Goal: Task Accomplishment & Management: Manage account settings

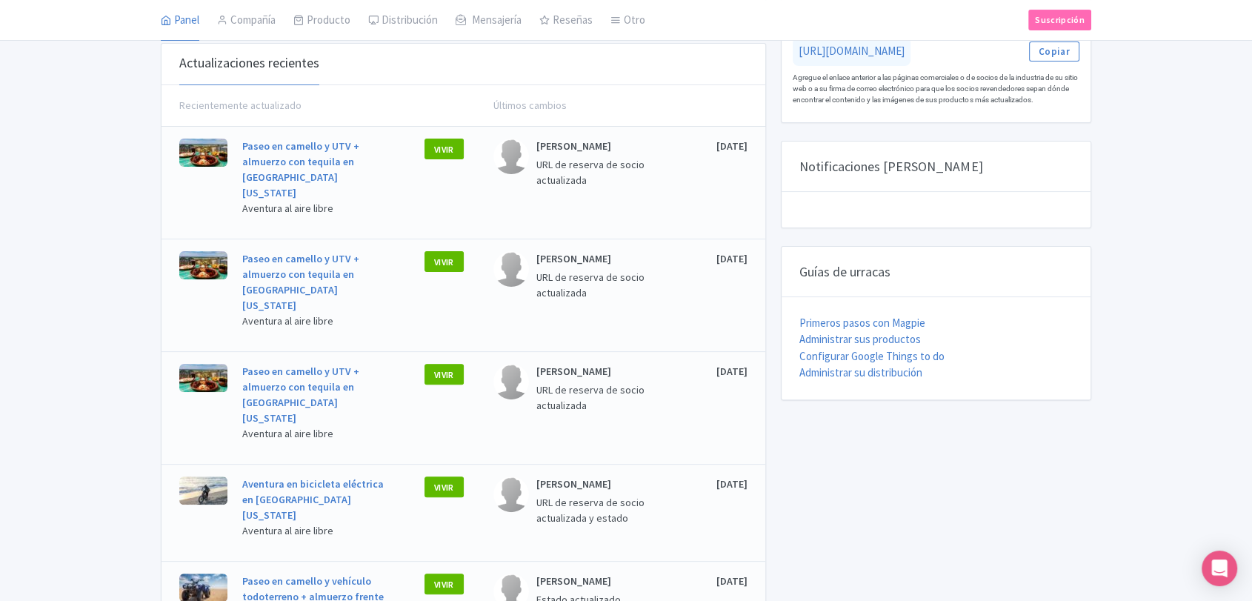
scroll to position [413, 0]
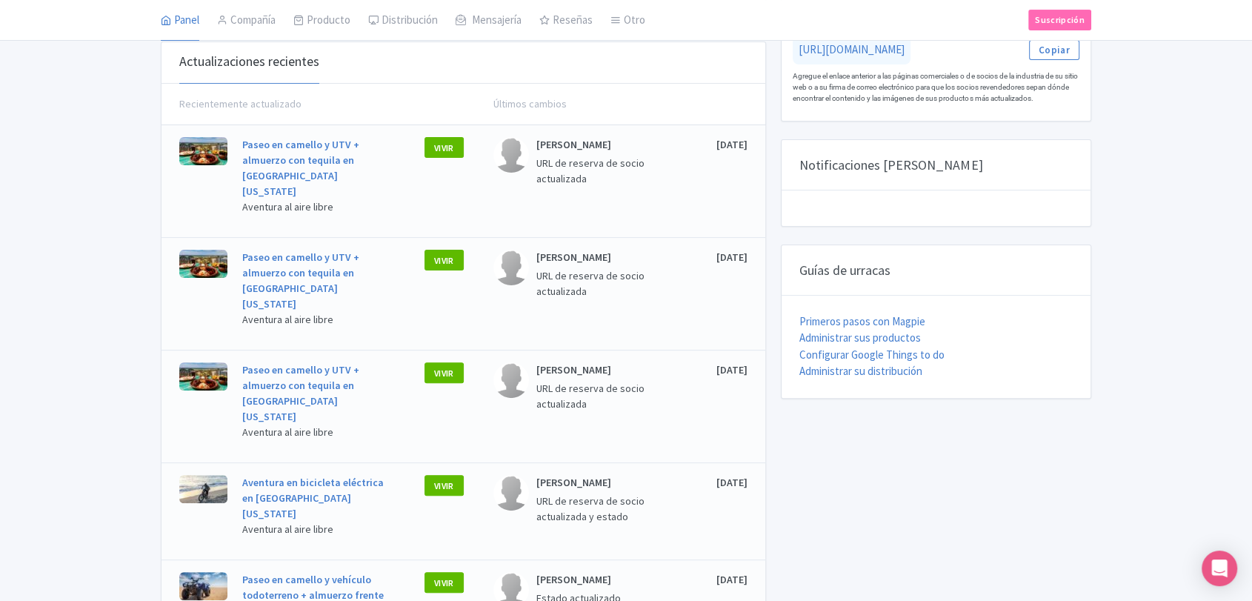
click at [1114, 263] on div "PRODUCTOS 17 TOTAL Activo: 17 Activo: 17 PUNTUACIÓN DEL PRODUCTO 97 PROMEDIO Bi…" at bounding box center [626, 216] width 1252 height 1045
click at [881, 367] on font "Administrar su distribución" at bounding box center [860, 371] width 123 height 14
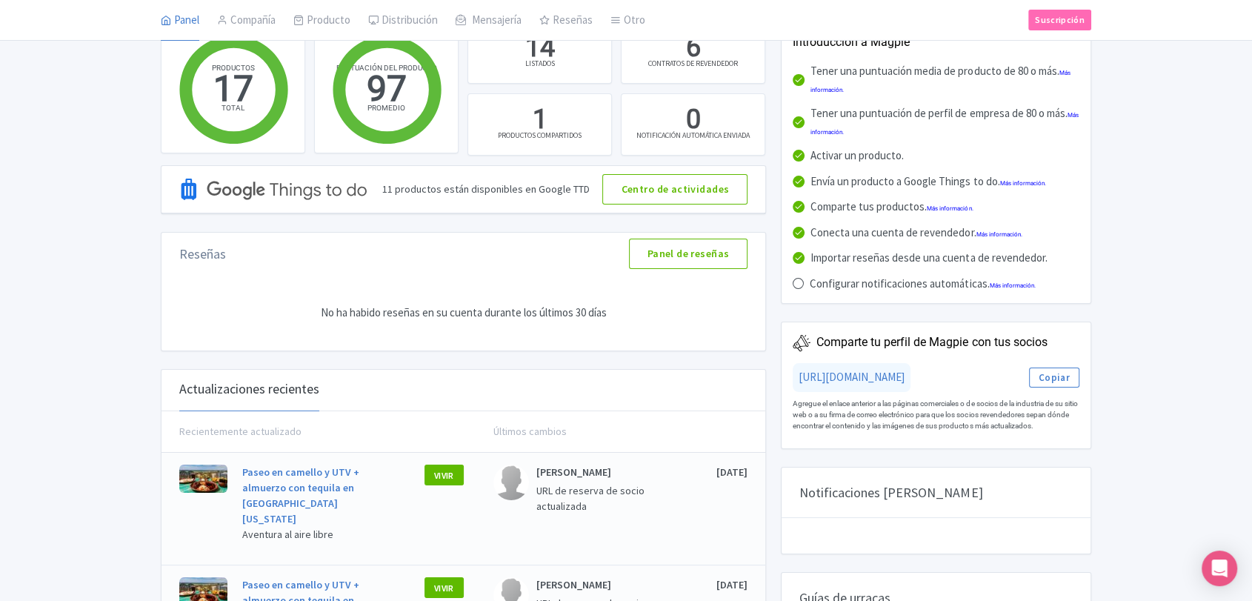
scroll to position [83, 0]
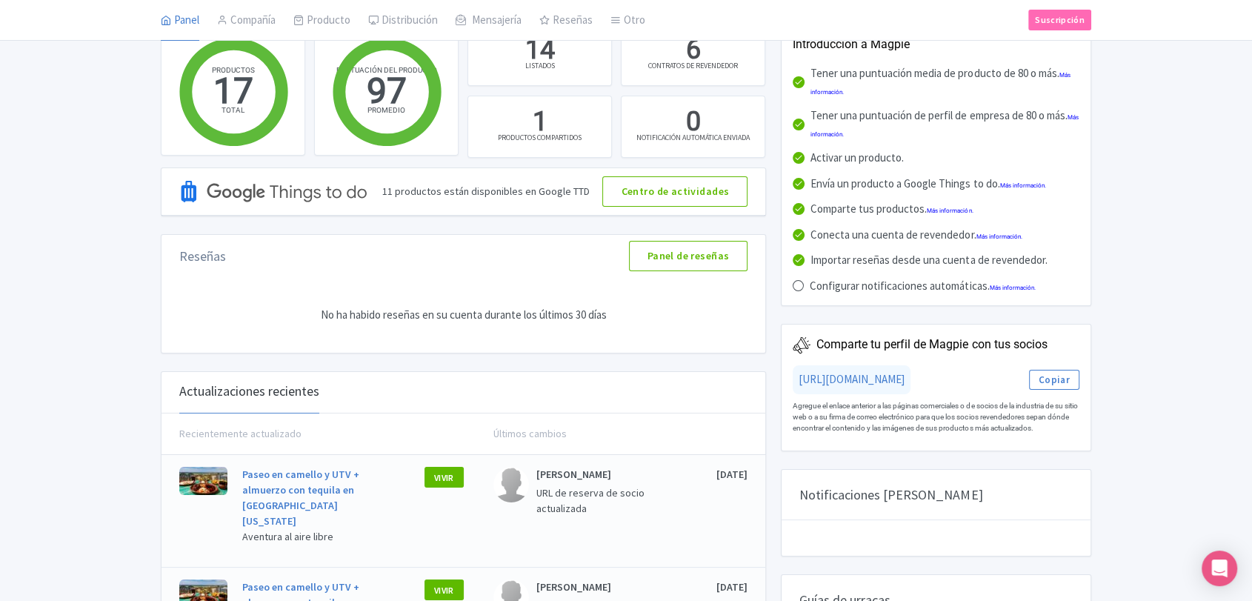
click at [1202, 542] on div "PRODUCTOS 17 TOTAL Activo: 17 Activo: 17 PUNTUACIÓN DEL PRODUCTO 97 PROMEDIO Bi…" at bounding box center [626, 546] width 1252 height 1045
click at [1208, 555] on div "Abrir Intercom Messenger" at bounding box center [1219, 568] width 39 height 39
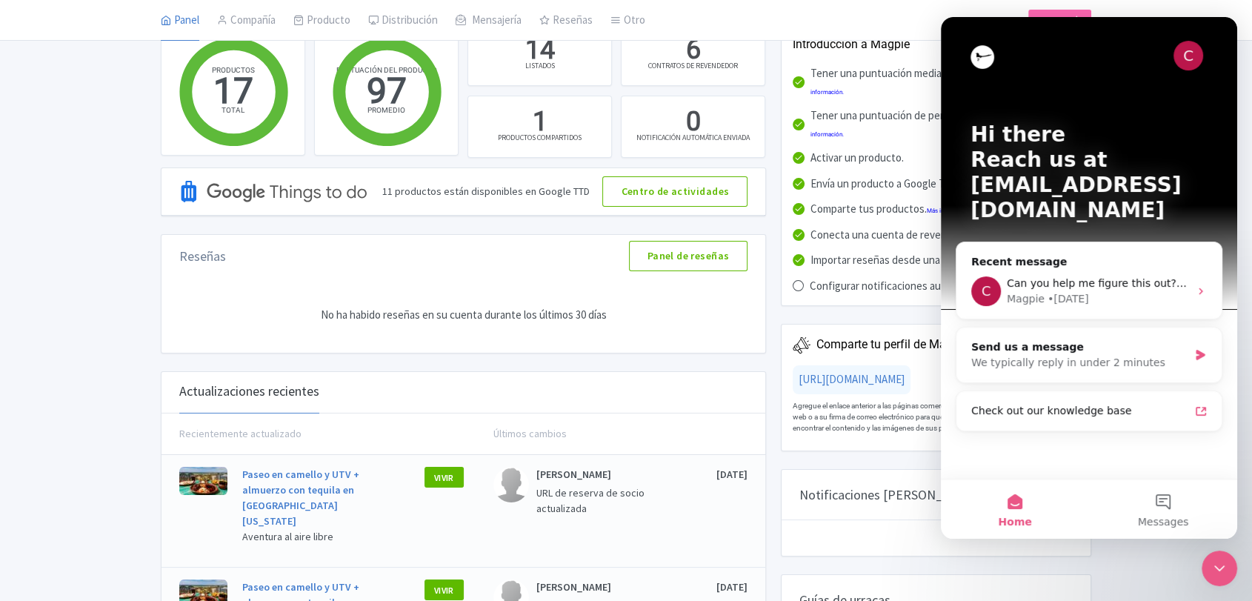
scroll to position [0, 0]
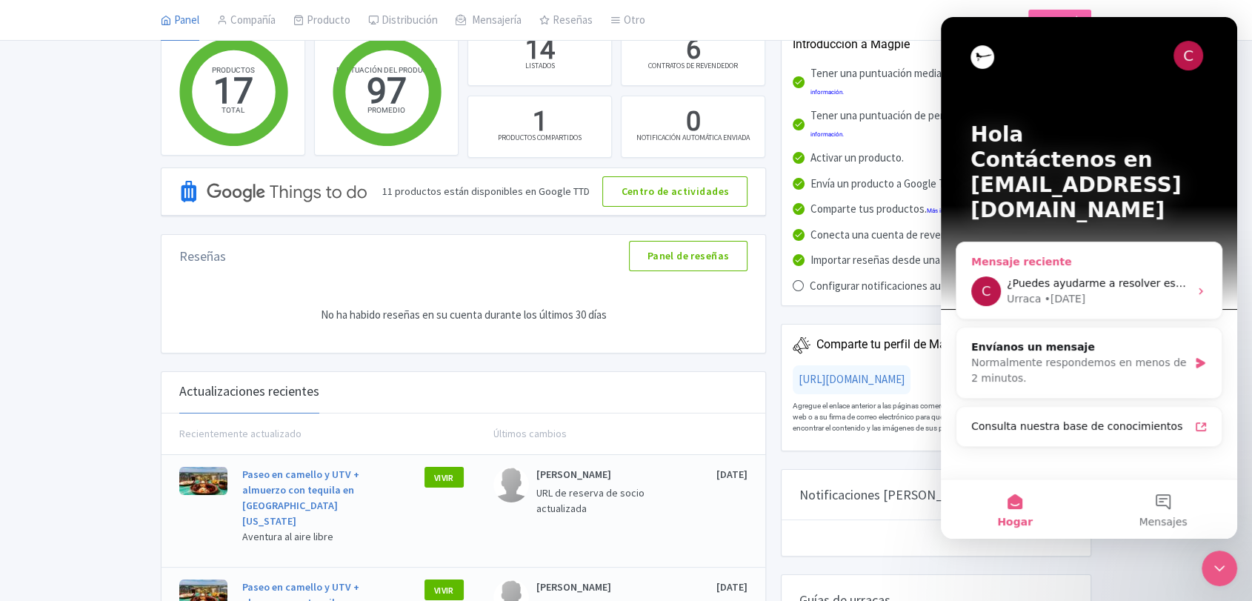
click at [1128, 291] on div "Urraca • [DATE]" at bounding box center [1098, 299] width 182 height 16
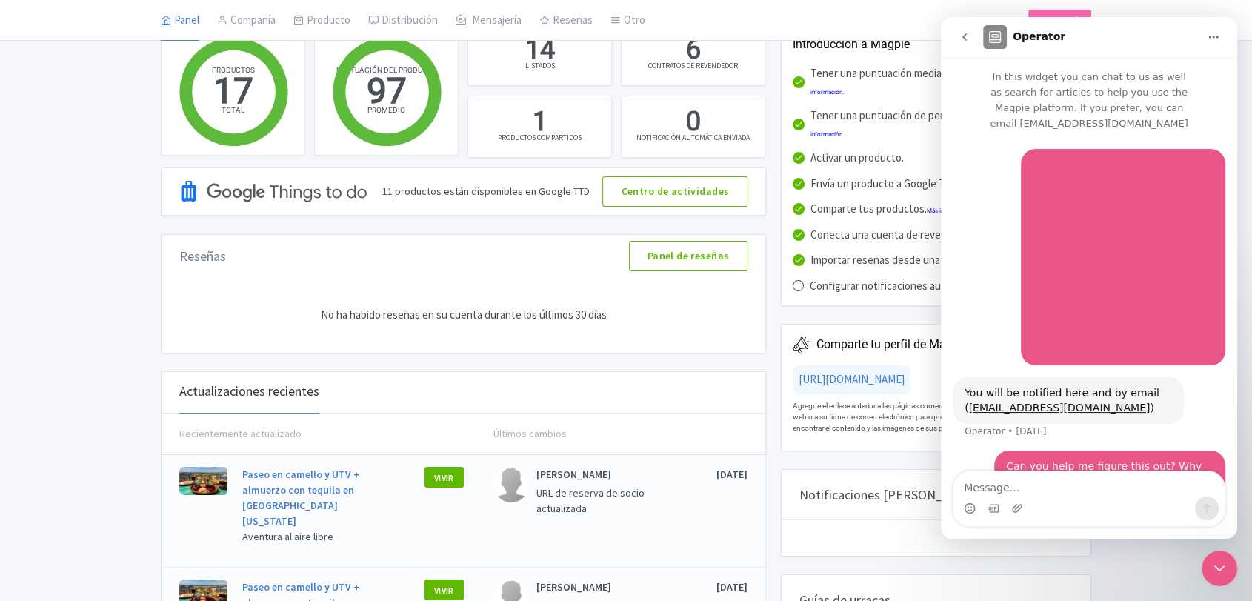
scroll to position [26, 0]
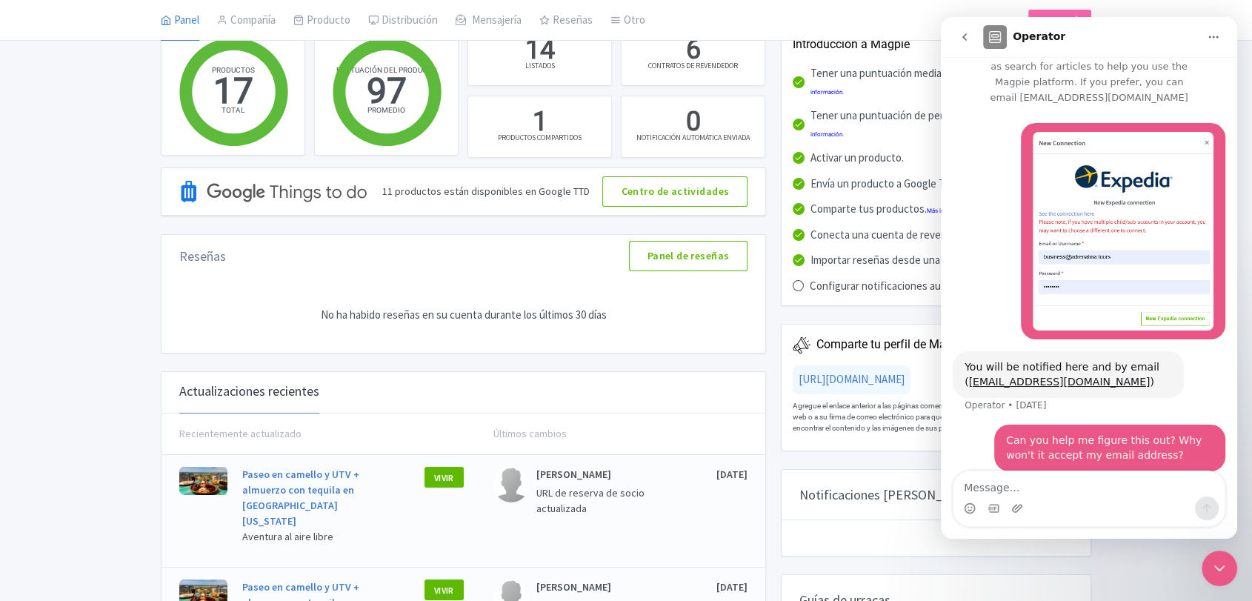
click at [1110, 487] on textarea "Message…" at bounding box center [1088, 483] width 271 height 25
type textarea "Hello?"
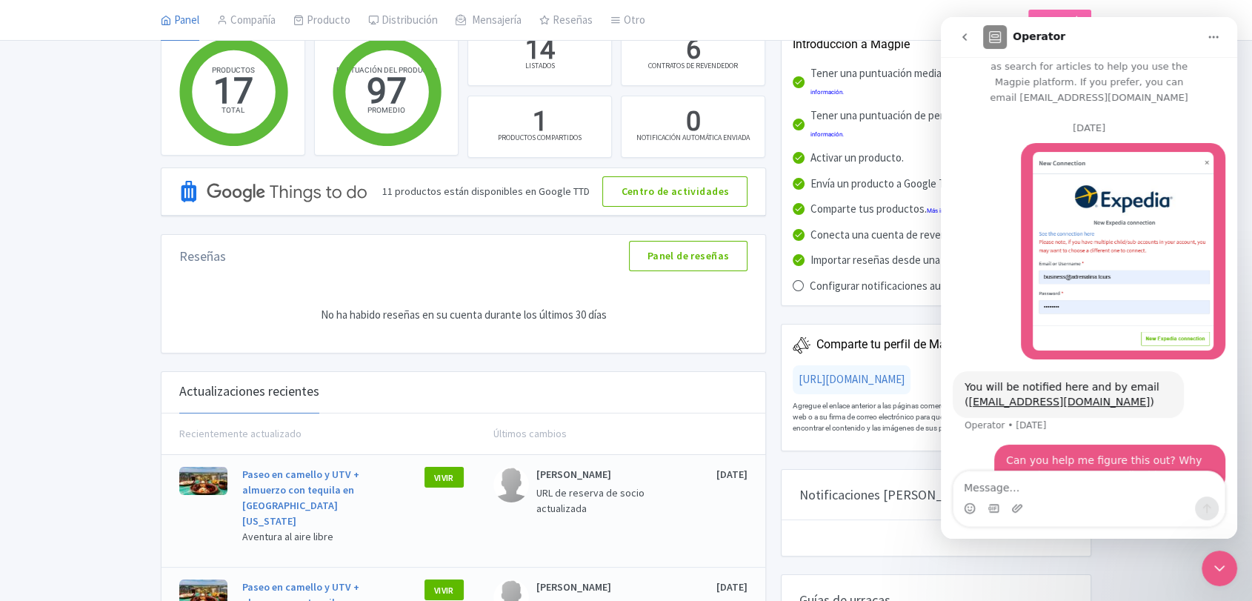
scroll to position [110, 0]
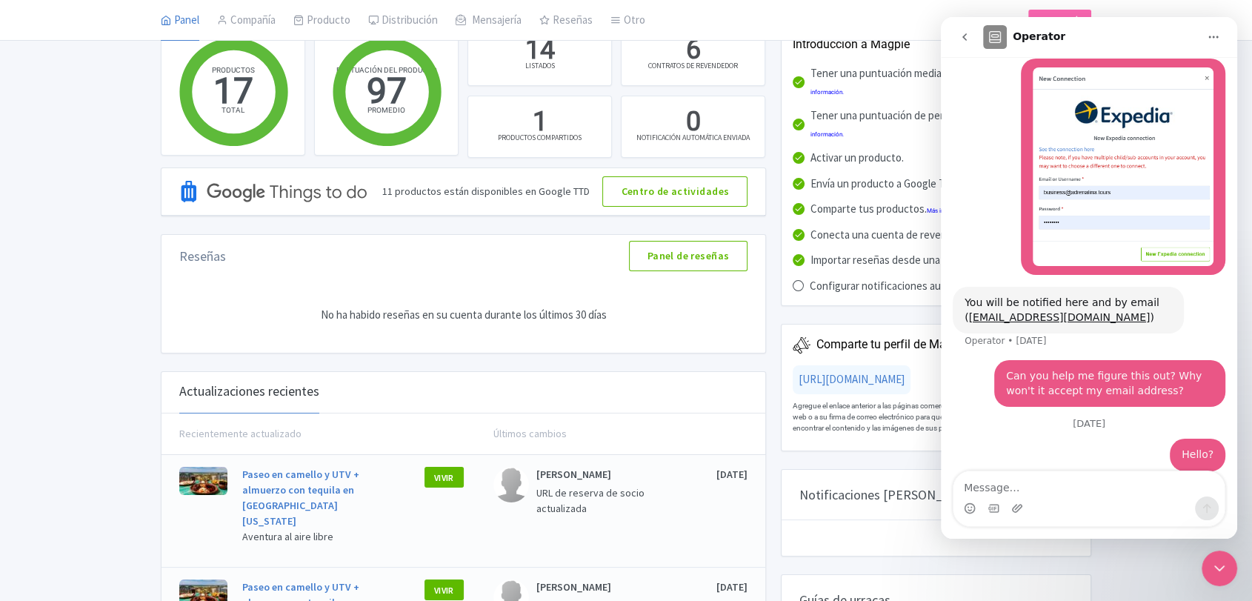
click at [964, 38] on icon "go back" at bounding box center [964, 36] width 4 height 7
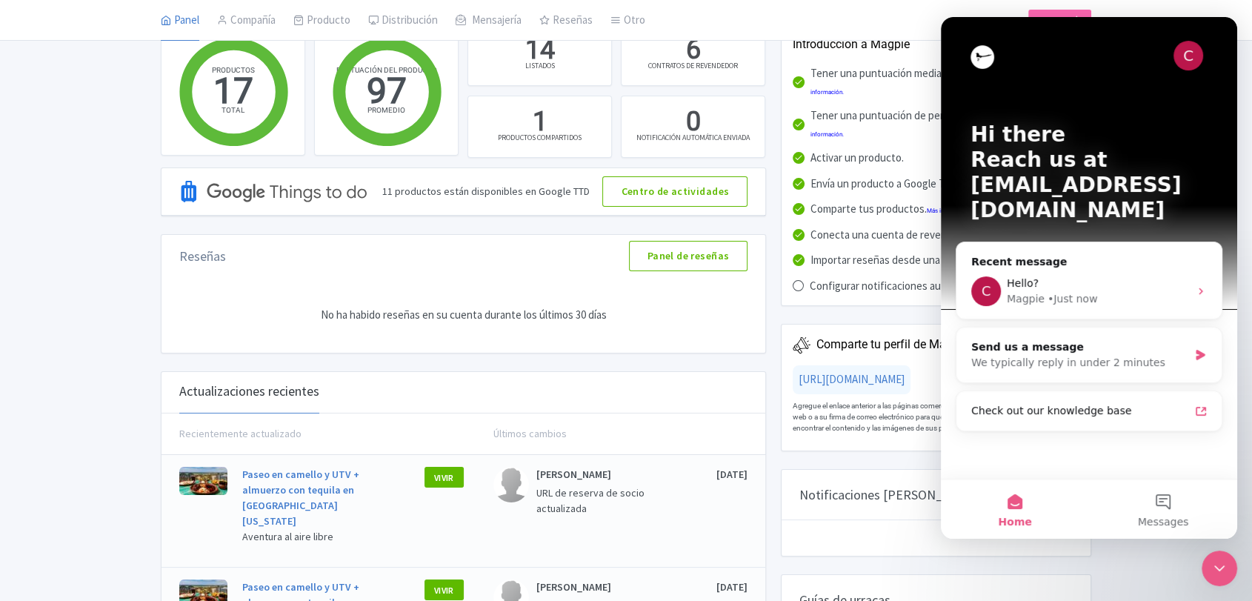
scroll to position [0, 0]
click at [1170, 516] on span "Messages" at bounding box center [1163, 521] width 51 height 10
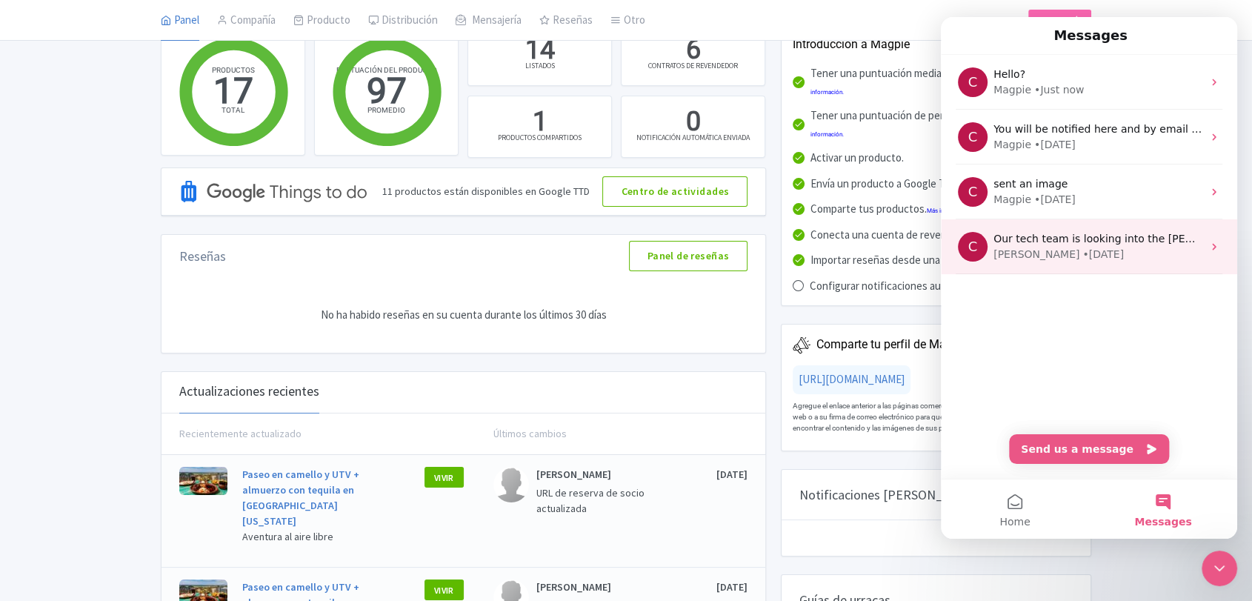
click at [1091, 260] on div "[PERSON_NAME] • [DATE]" at bounding box center [1098, 255] width 209 height 16
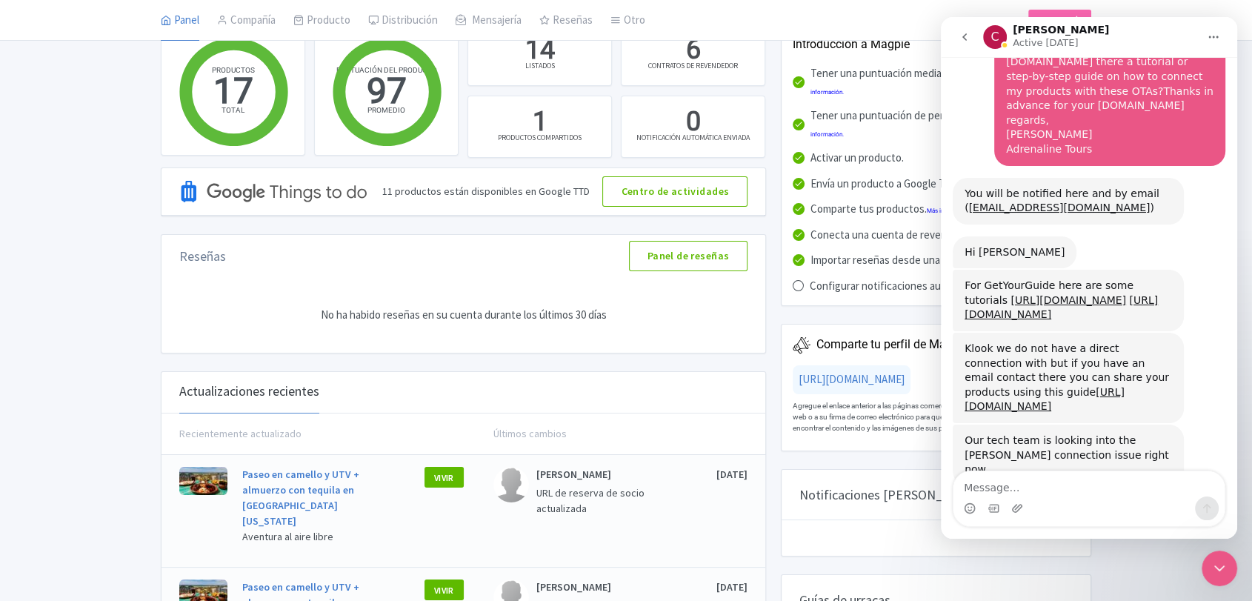
scroll to position [234, 0]
click at [1239, 579] on div "PRODUCTOS 17 TOTAL Activo: 17 Activo: 17 PUNTUACIÓN DEL PRODUCTO 97 PROMEDIO Bi…" at bounding box center [626, 546] width 1252 height 1045
click at [1222, 570] on icon "Cerrar Intercom Messenger" at bounding box center [1220, 568] width 18 height 18
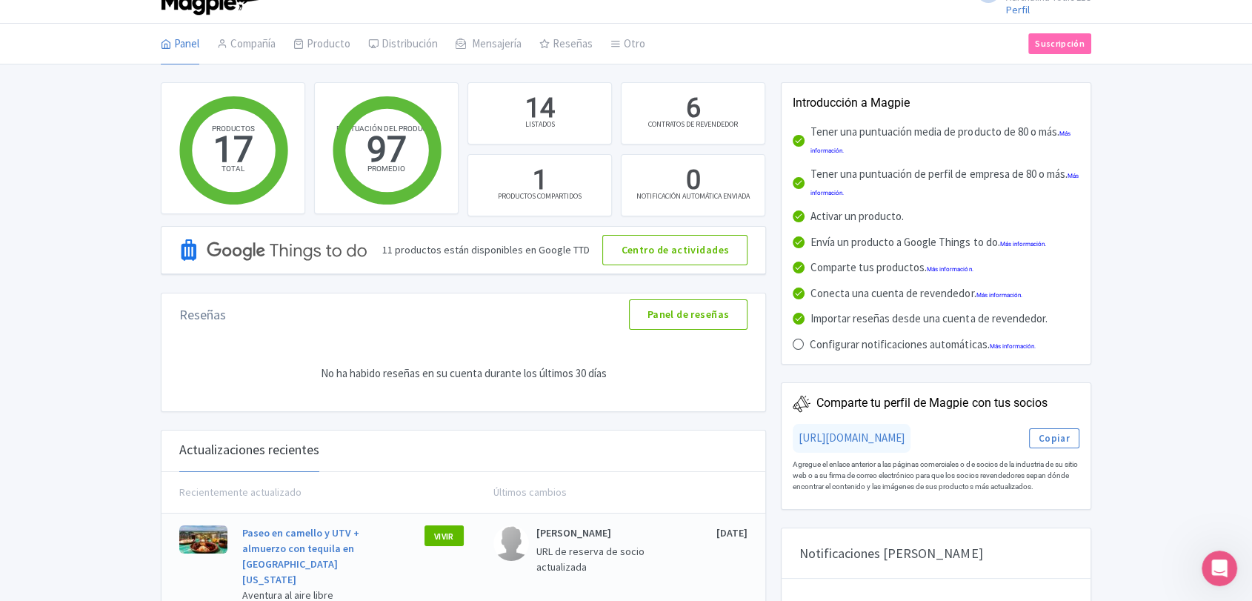
scroll to position [0, 0]
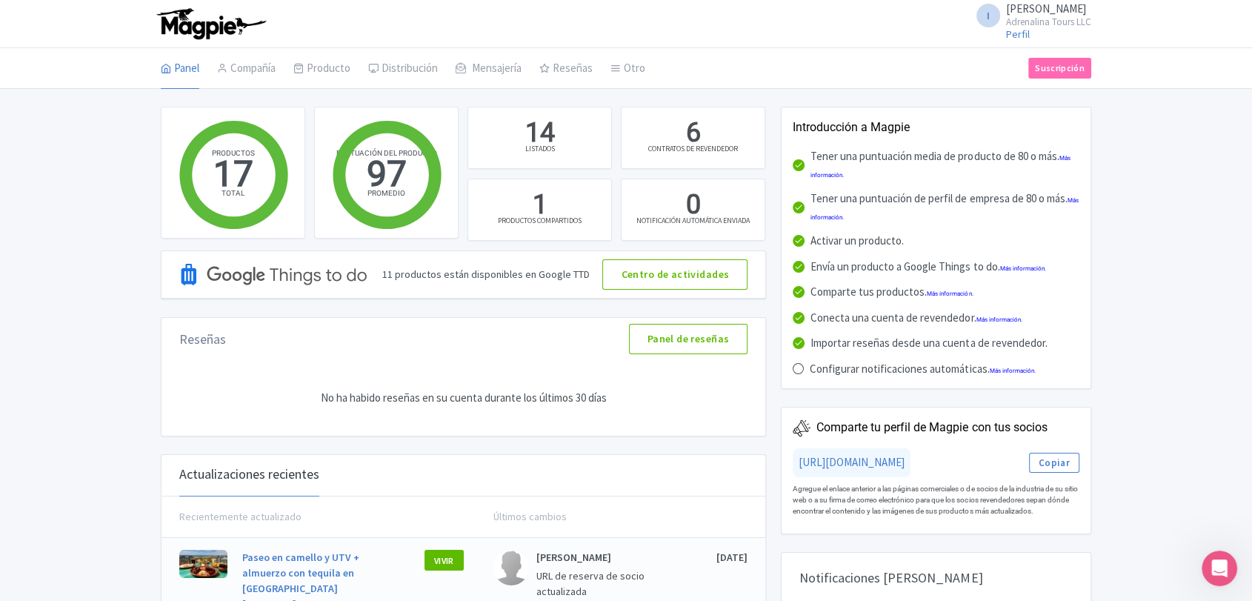
click at [1217, 573] on icon "Open Intercom Messenger" at bounding box center [1220, 568] width 24 height 24
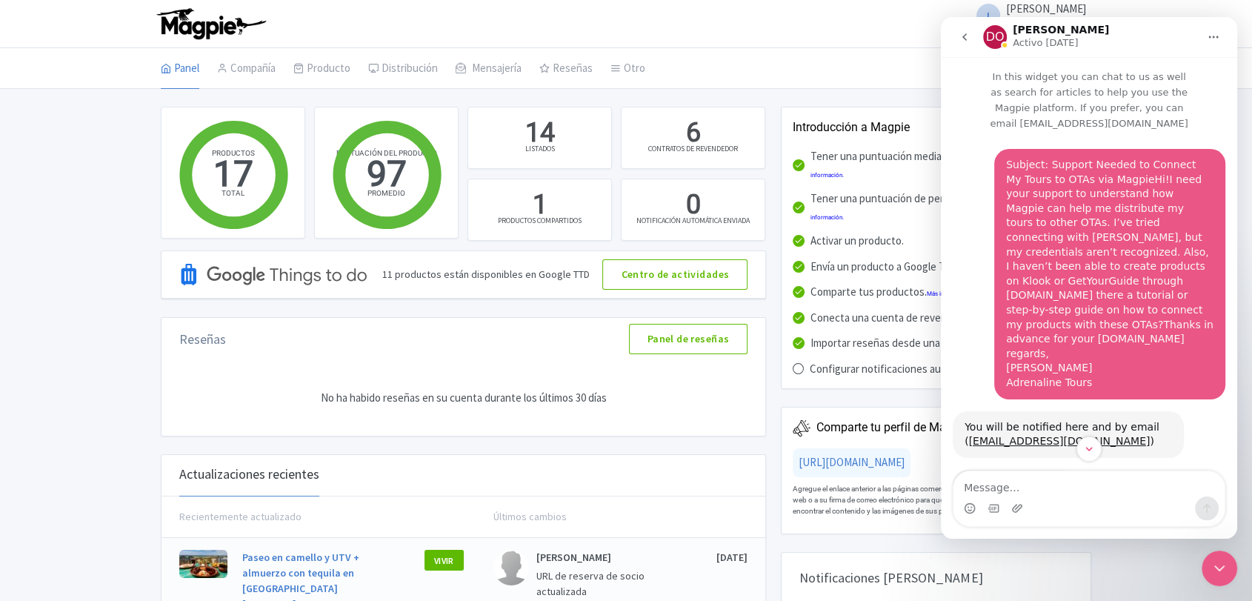
click at [1233, 568] on div "Close Intercom Messenger" at bounding box center [1220, 568] width 36 height 36
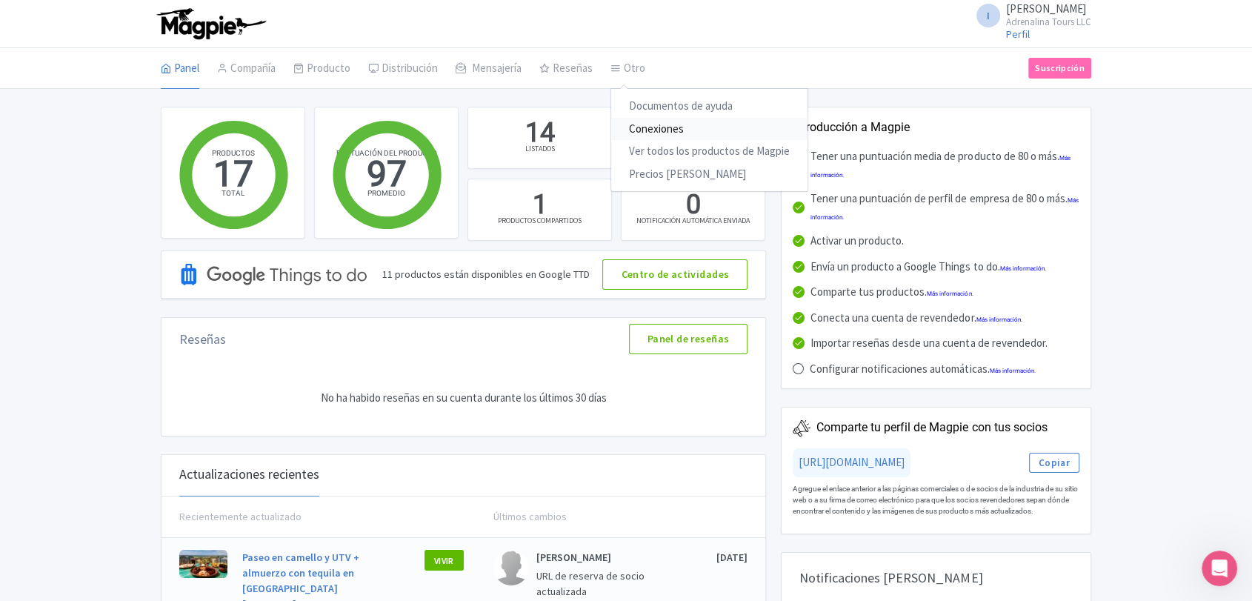
click at [637, 132] on font "Conexiones" at bounding box center [656, 129] width 55 height 14
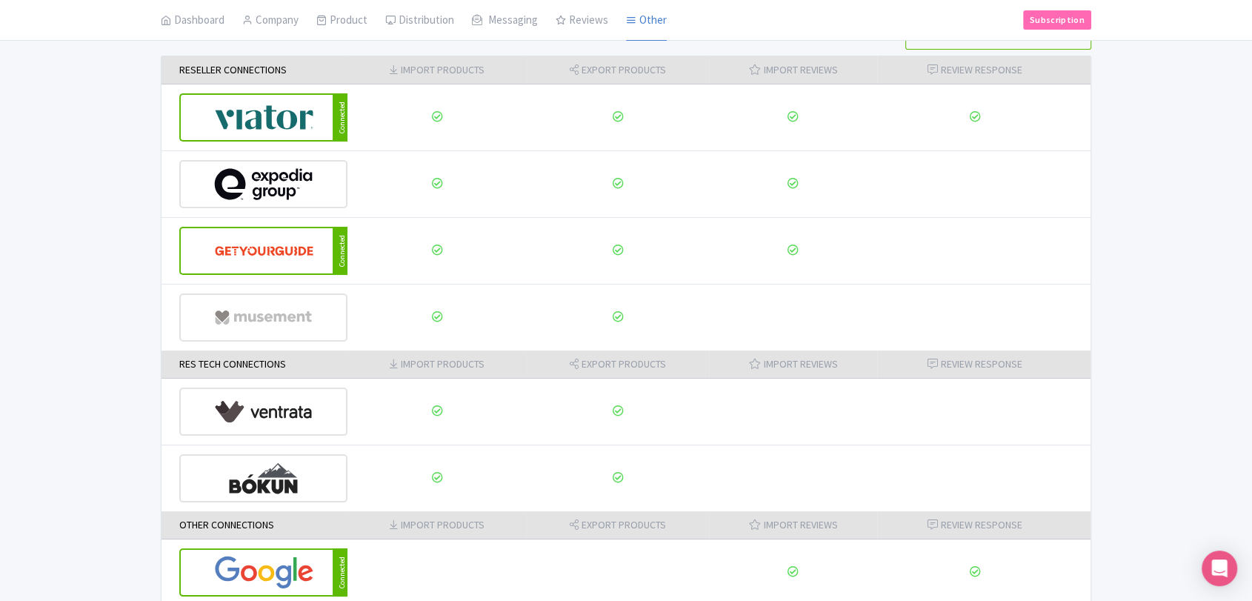
scroll to position [153, 0]
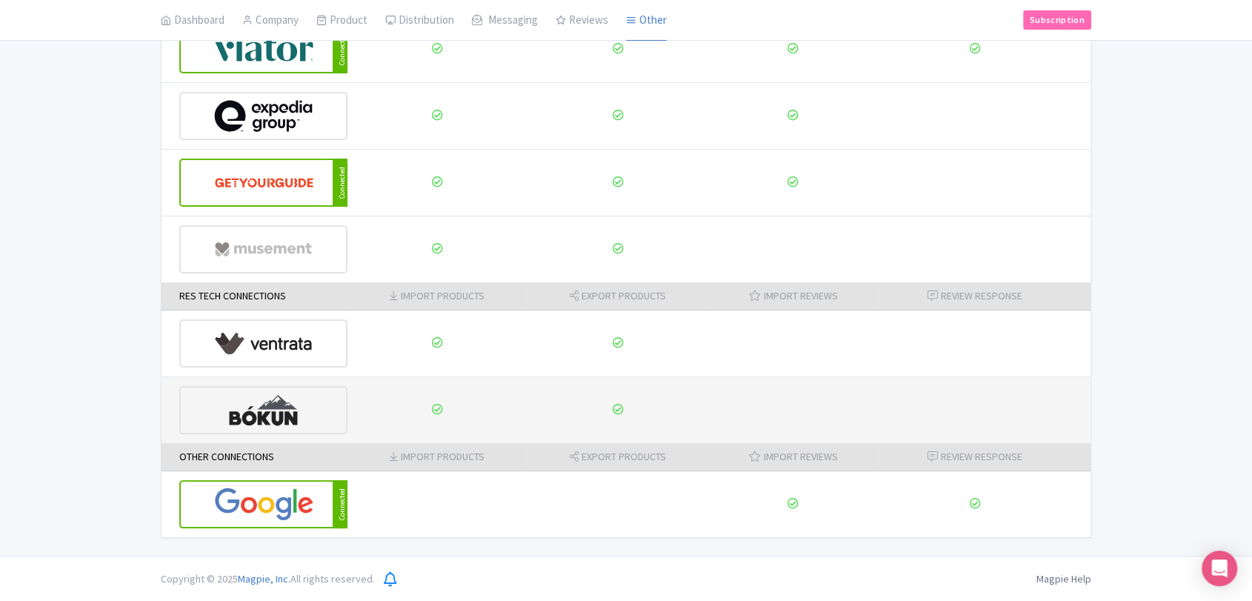
click at [253, 418] on img at bounding box center [263, 409] width 99 height 45
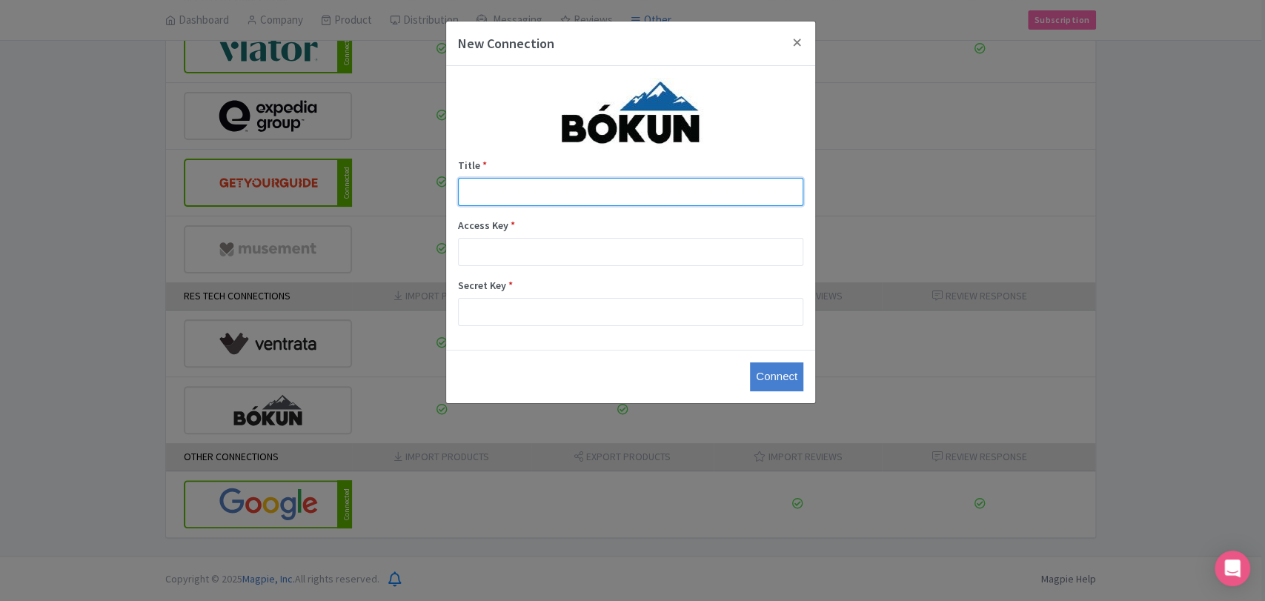
drag, startPoint x: 653, startPoint y: 193, endPoint x: 647, endPoint y: 213, distance: 21.6
click at [654, 193] on input "Title *" at bounding box center [630, 192] width 345 height 28
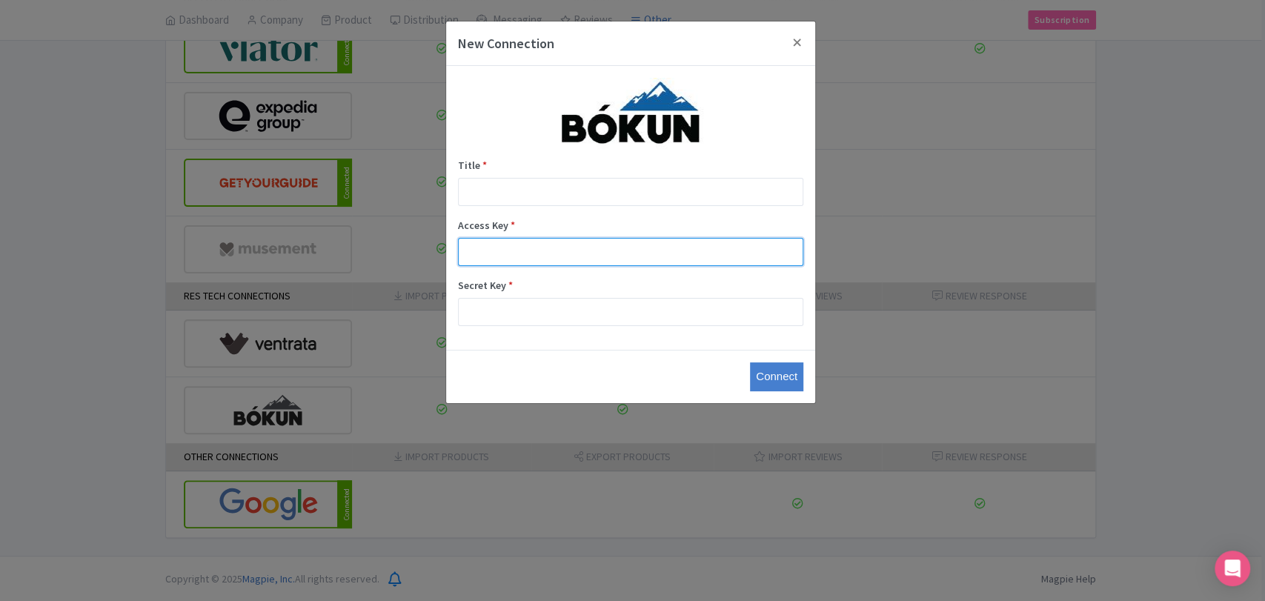
click at [624, 240] on input "Access Key *" at bounding box center [630, 252] width 345 height 28
paste input "10d49131625e4c6cbccc73c5439d5d63"
type input "10d49131625e4c6cbccc73c5439d5d63"
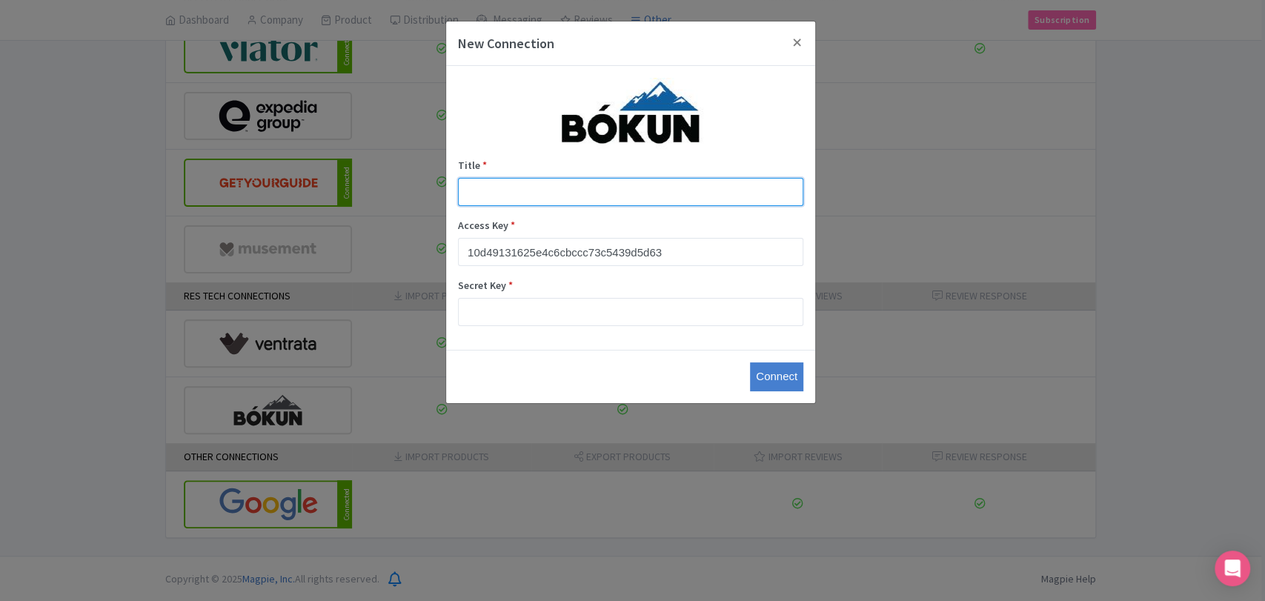
click at [679, 179] on input "Title *" at bounding box center [630, 192] width 345 height 28
type input "magpie-bokun"
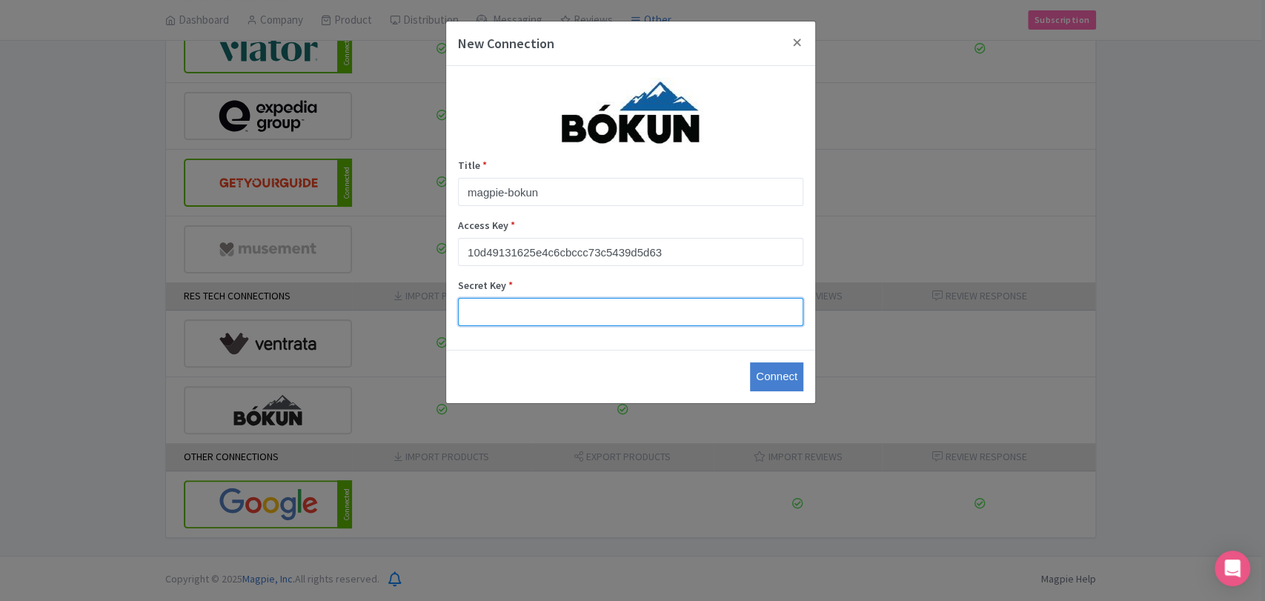
click at [553, 302] on input "Secret Key *" at bounding box center [630, 312] width 345 height 28
click at [510, 316] on input "Secret Key *" at bounding box center [630, 312] width 345 height 28
paste input "7fa4bc7d143d4768af8cb2884efadccc"
type input "7fa4bc7d143d4768af8cb2884efadccc"
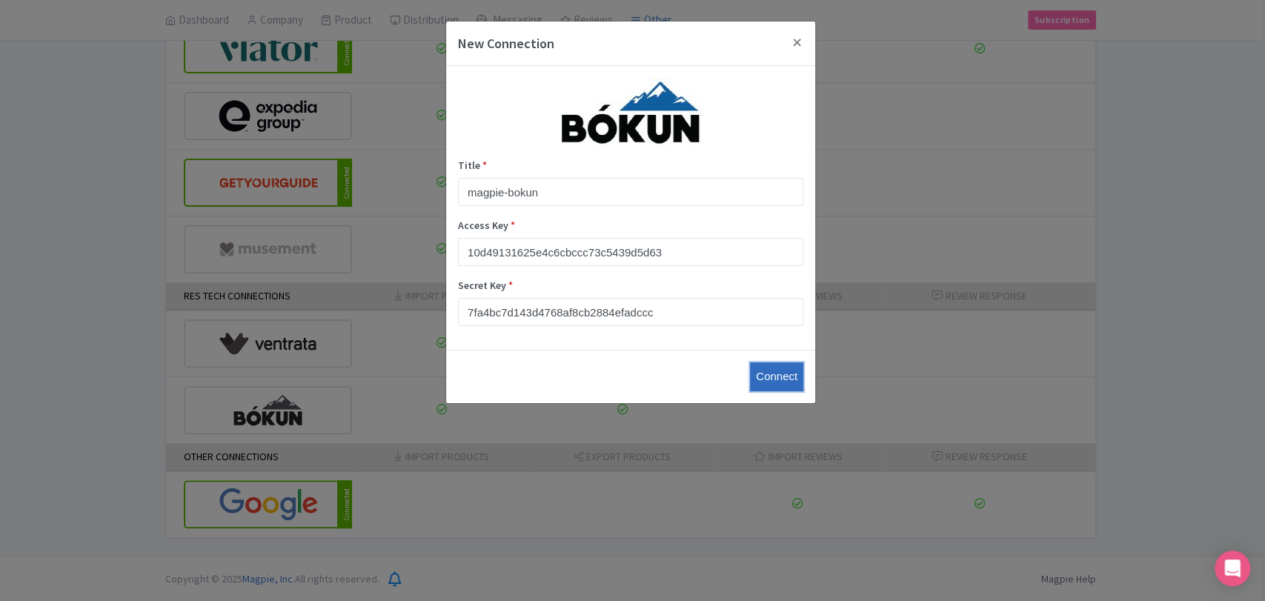
click at [782, 374] on input "Connect" at bounding box center [776, 376] width 53 height 29
click at [782, 375] on input "Connect" at bounding box center [776, 376] width 53 height 29
click at [759, 373] on input "Connect" at bounding box center [776, 376] width 53 height 29
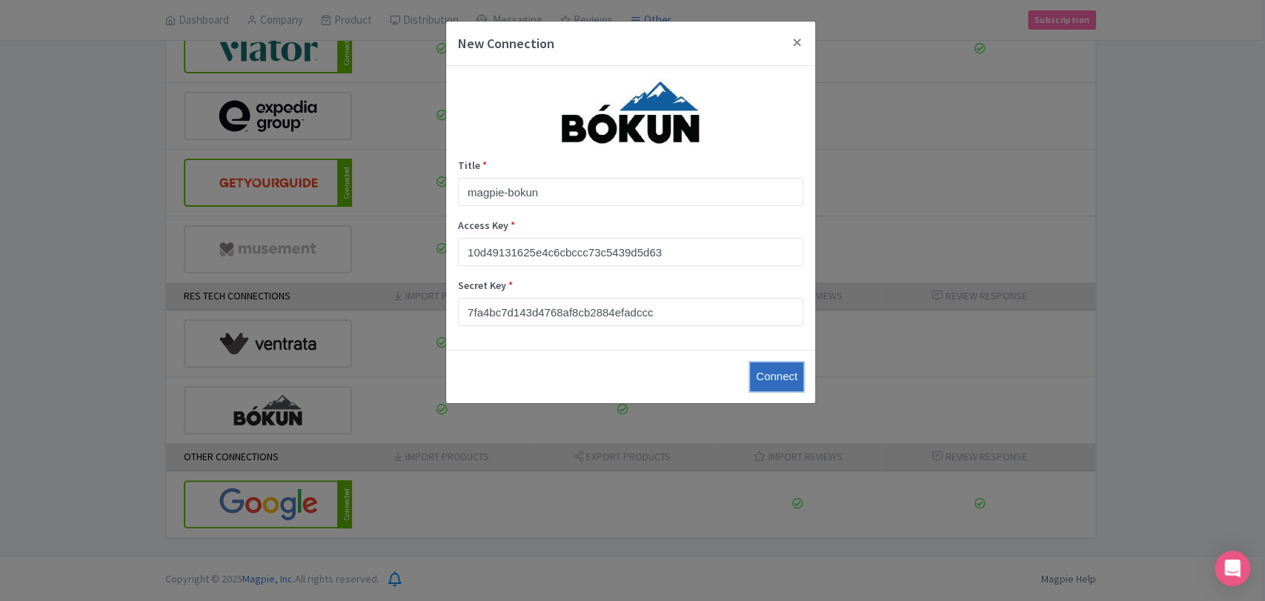
click at [768, 378] on input "Connect" at bounding box center [776, 376] width 53 height 29
click at [768, 377] on input "Connect" at bounding box center [776, 376] width 53 height 29
click at [750, 370] on input "Connect" at bounding box center [776, 376] width 53 height 29
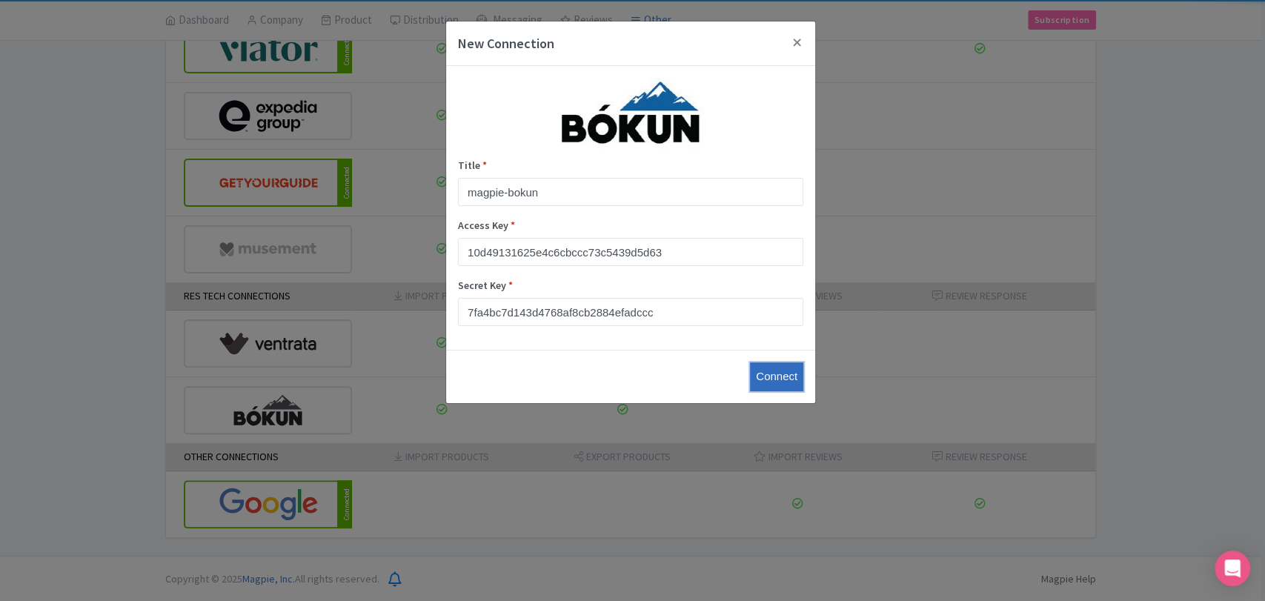
click at [750, 370] on input "Connect" at bounding box center [776, 376] width 53 height 29
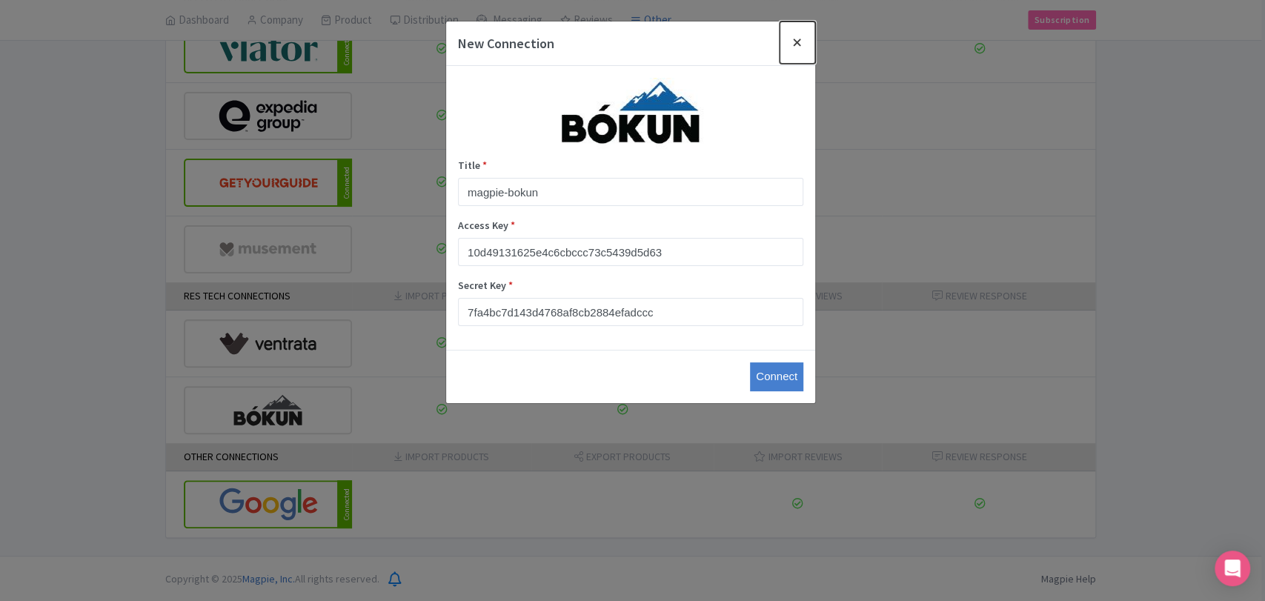
click at [796, 47] on button "Close" at bounding box center [797, 42] width 36 height 42
